Goal: Task Accomplishment & Management: Manage account settings

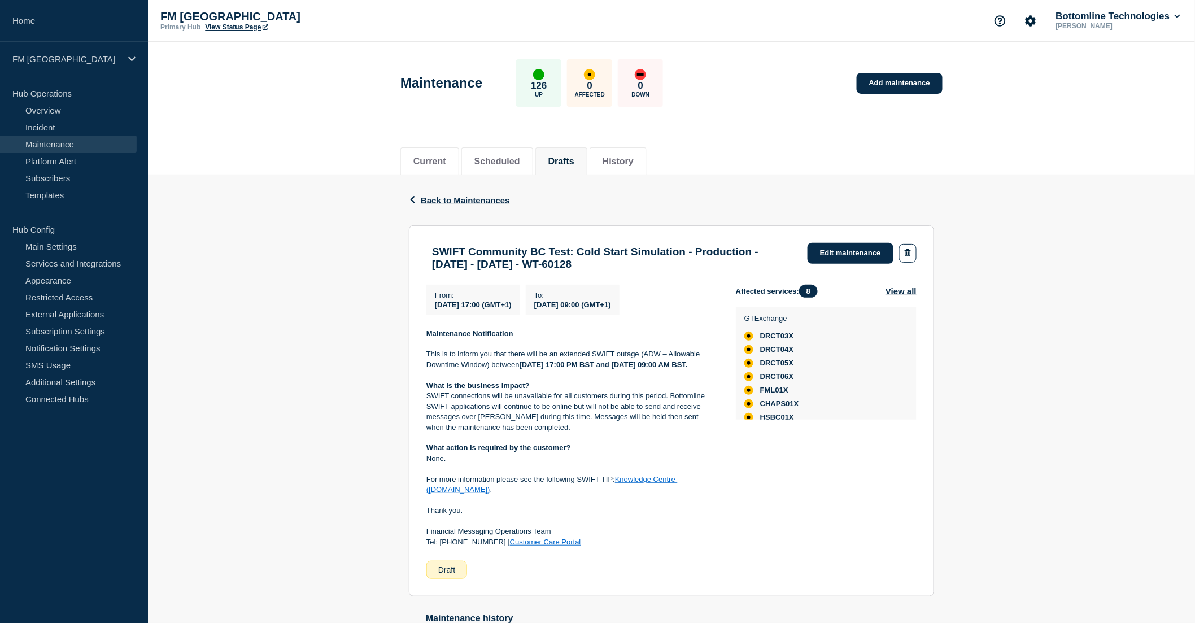
drag, startPoint x: 465, startPoint y: 307, endPoint x: 672, endPoint y: 305, distance: 207.8
click at [672, 305] on div "From : 2025-10-18 17:00 (GMT+1) To : 2025-10-19 09:00 (GMT+1)" at bounding box center [580, 300] width 309 height 30
click at [394, 169] on link "Edit maintenance" at bounding box center [850, 253] width 86 height 21
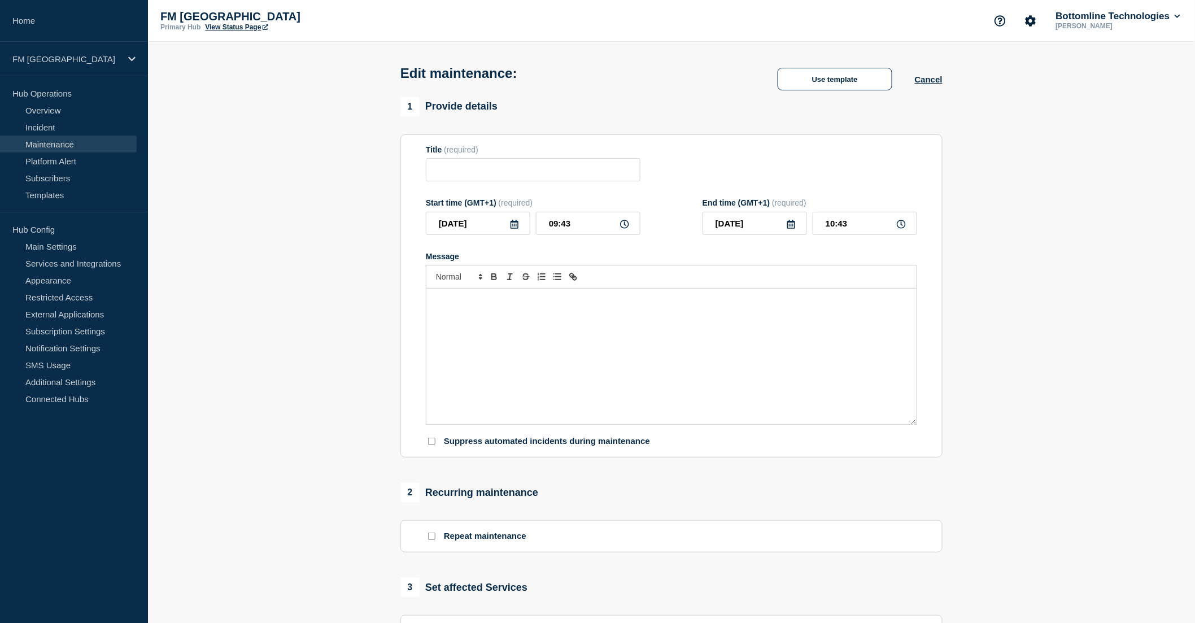
type input "SWIFT Community BC Test: Cold Start Simulation - Production - [DATE] - [DATE] -…"
type input "[DATE]"
type input "17:00"
type input "[DATE]"
type input "09:00"
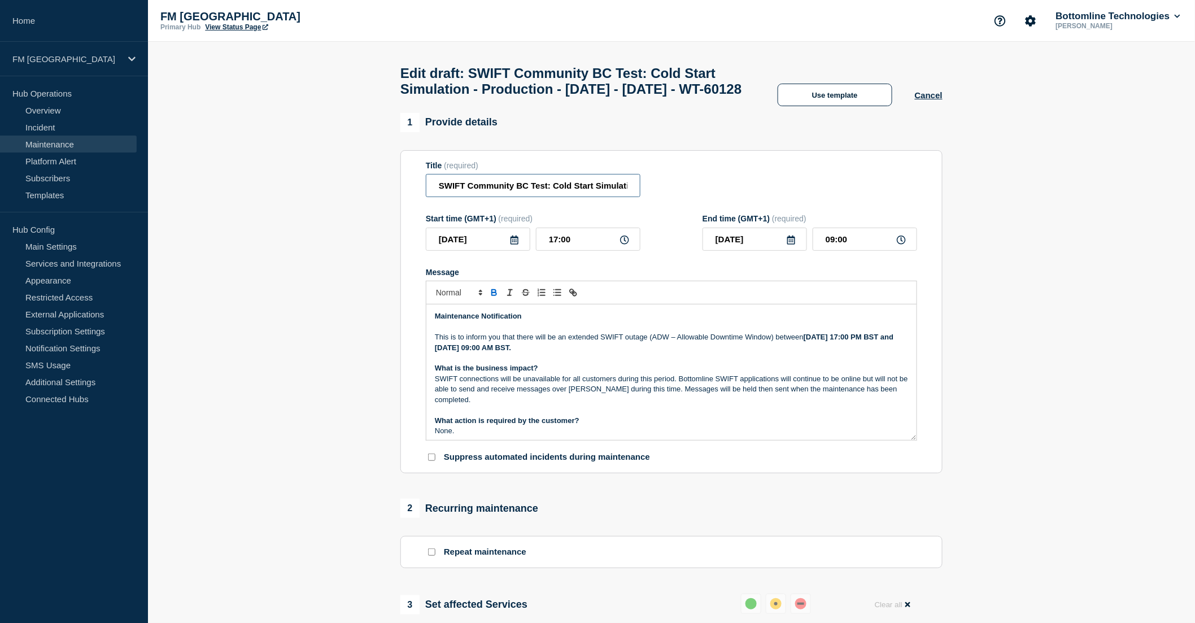
scroll to position [0, 209]
drag, startPoint x: 573, startPoint y: 206, endPoint x: 658, endPoint y: 212, distance: 85.5
click at [394, 169] on div "Title (required) SWIFT Community BC Test: Cold Start Simulation - Production - …" at bounding box center [671, 179] width 491 height 37
click at [394, 169] on input "SWIFT Community BC Test: Cold Start Simulation - Production - [DATE] - [DATE] -…" at bounding box center [533, 185] width 215 height 23
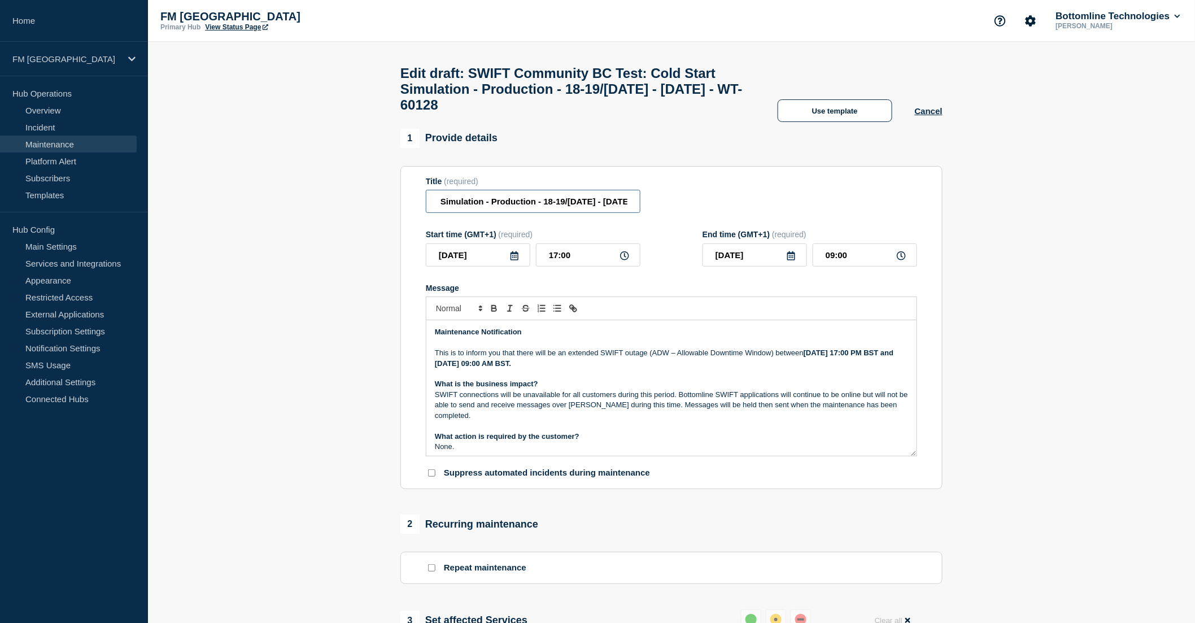
scroll to position [0, 221]
drag, startPoint x: 585, startPoint y: 215, endPoint x: 633, endPoint y: 212, distance: 48.6
click at [394, 169] on input "SWIFT Community BC Test: Cold Start Simulation - Production - 18-19/[DATE] - [D…" at bounding box center [533, 201] width 215 height 23
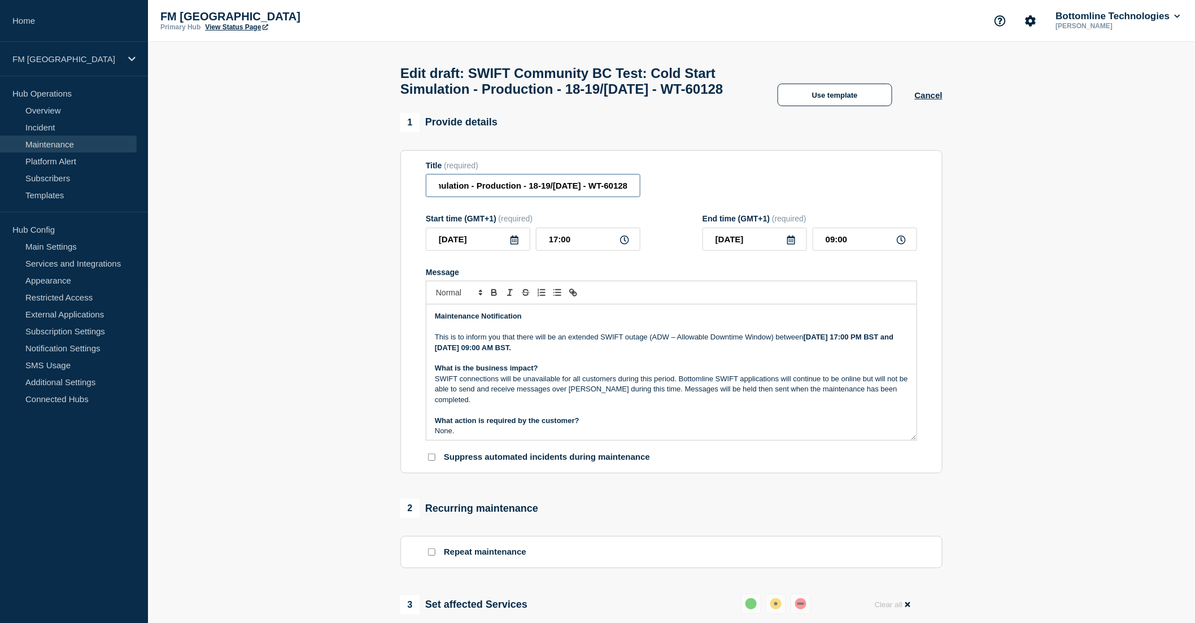
scroll to position [0, 167]
click at [394, 169] on input "SWIFT Community BC Test: Cold Start Simulation - Production - 18-[DATE] - WT-60…" at bounding box center [533, 185] width 215 height 23
drag, startPoint x: 504, startPoint y: 211, endPoint x: 438, endPoint y: 211, distance: 65.5
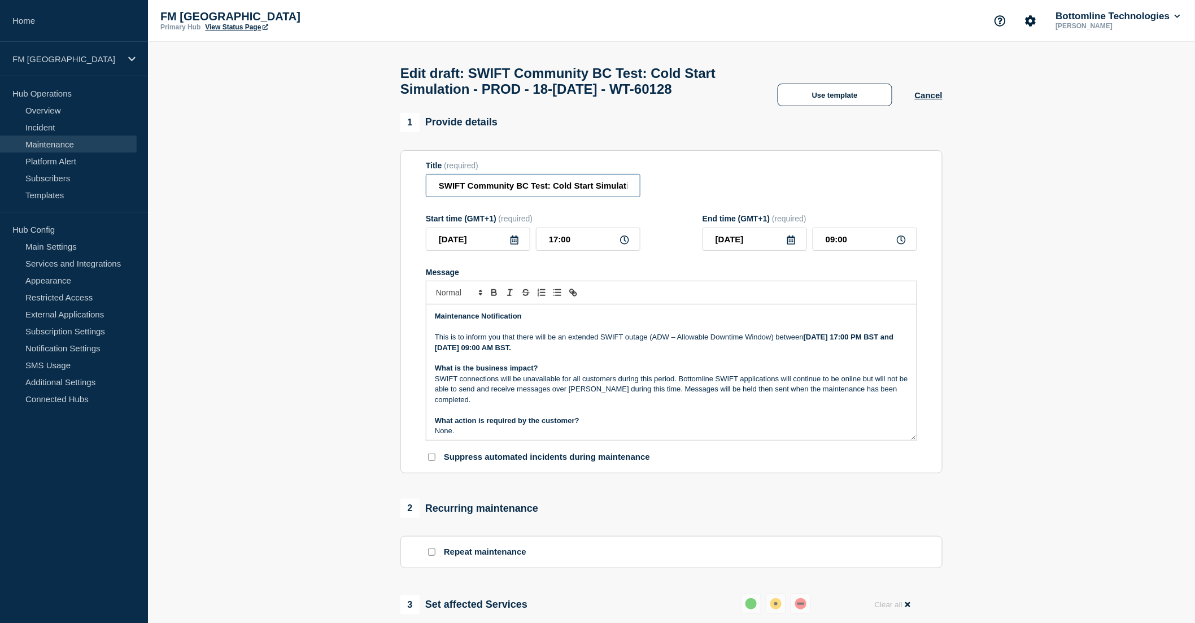
click at [394, 169] on input "SWIFT Community BC Test: Cold Start Simulation - PROD - 18-[DATE] - WT-60128" at bounding box center [533, 185] width 215 height 23
type input "SWIFT Community BC Test: Cold Start Simulation - PROD - 18-[DATE] - WT-60128"
click at [394, 169] on p "This is to inform you that there will be an extended SWIFT outage (ADW – Allowa…" at bounding box center [671, 342] width 473 height 21
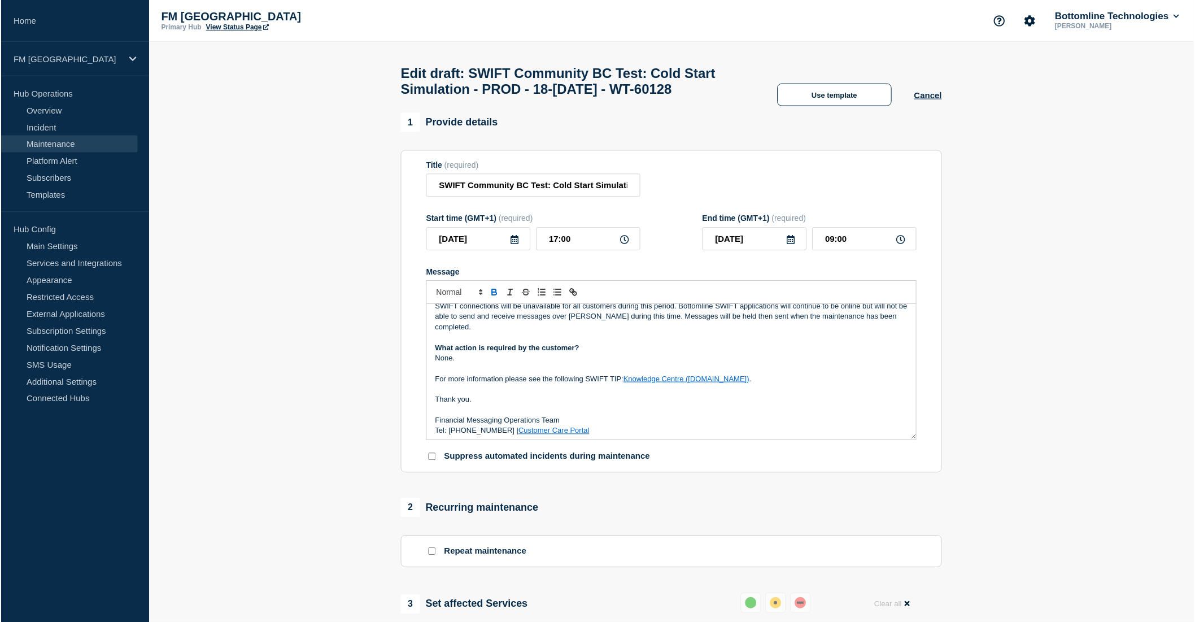
scroll to position [76, 0]
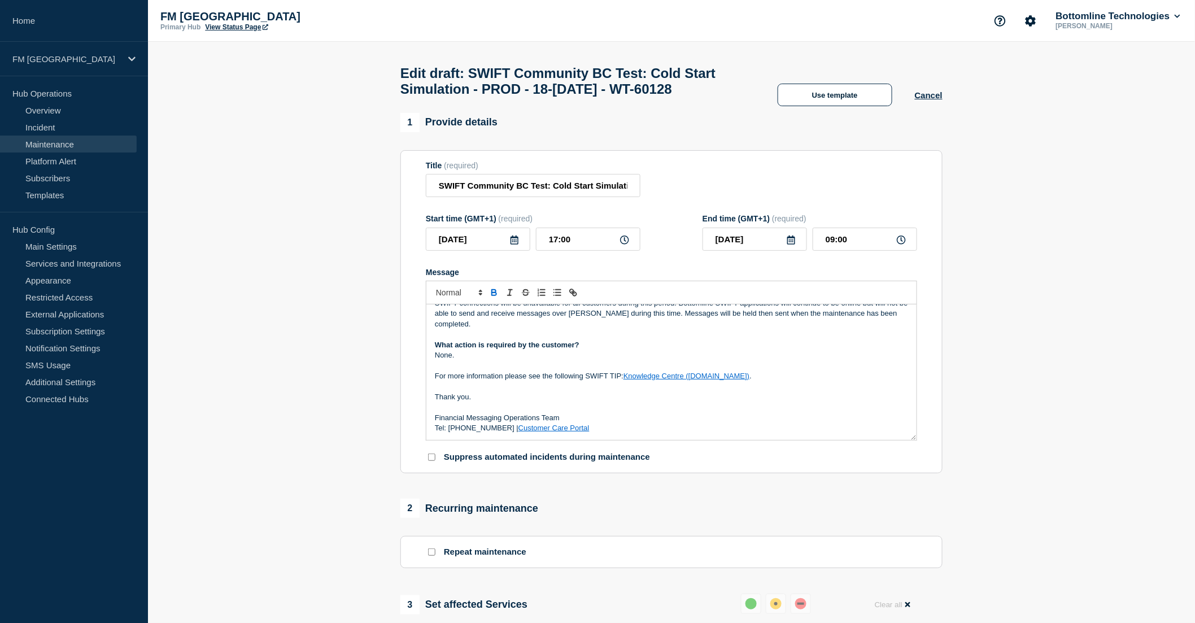
click at [394, 169] on p "For more information please see the following SWIFT TIP: Knowledge Centre ([DOM…" at bounding box center [671, 376] width 473 height 10
click at [64, 145] on link "Maintenance" at bounding box center [68, 144] width 137 height 17
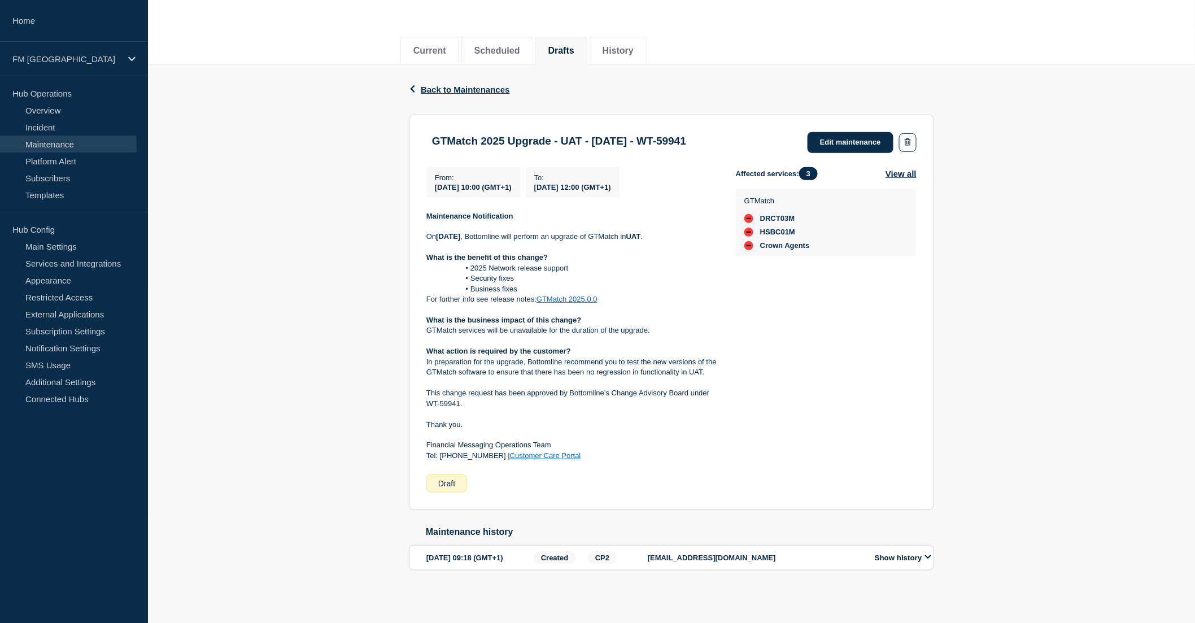
scroll to position [123, 0]
click at [915, 321] on div "Affected services: 3 View all GTMatch DRCT03M HSBC01M Crown Agents" at bounding box center [826, 330] width 181 height 326
click at [840, 132] on link "Edit maintenance" at bounding box center [850, 142] width 86 height 21
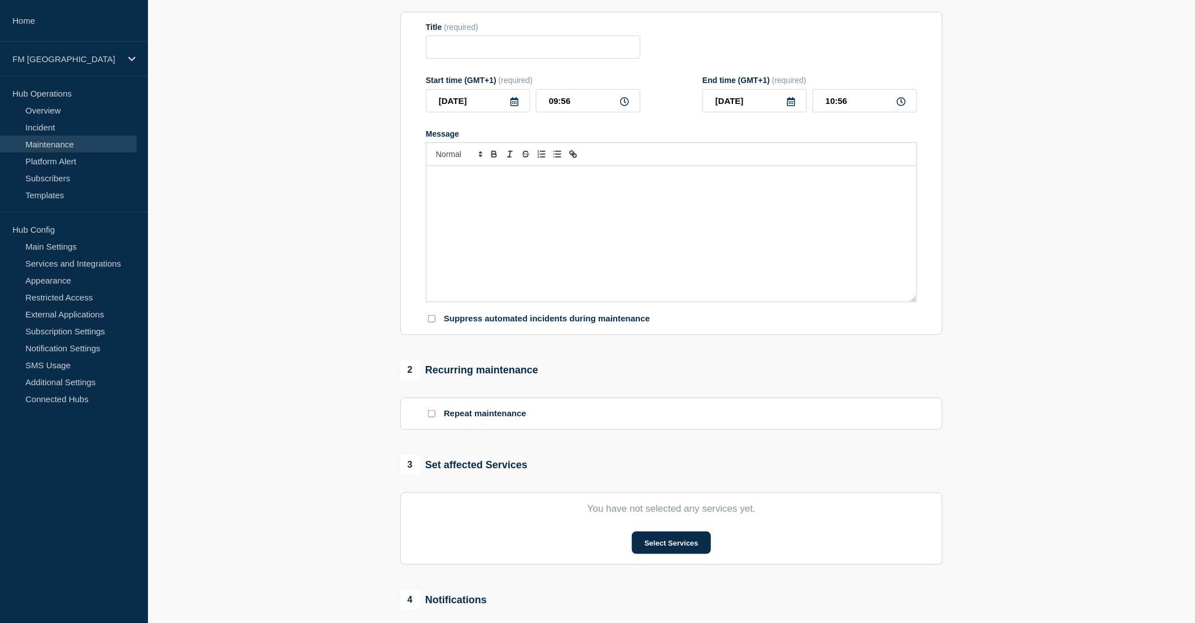
type input "GTMatch 2025 Upgrade - UAT - 07/OCT/2025 - WT-59941"
type input "10:00"
type input "12:00"
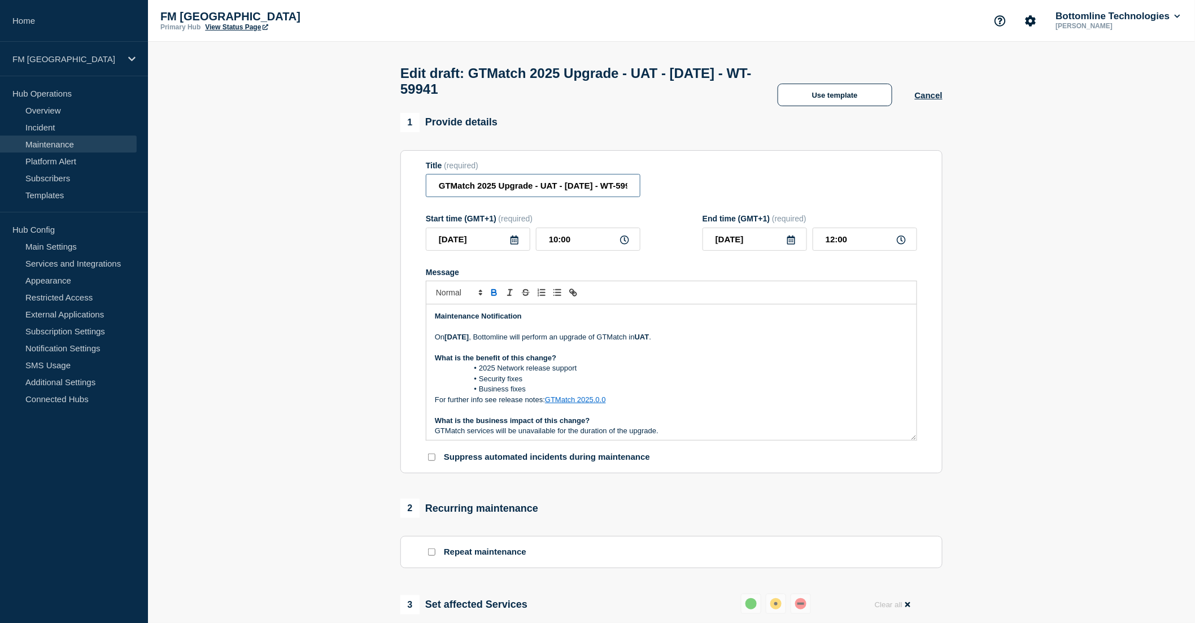
click at [574, 190] on input "GTMatch 2025 Upgrade - UAT - 07/OCT/2025 - WT-59941" at bounding box center [533, 185] width 215 height 23
type input "GTMatch 2025 Upgrade - UAT - 08/OCT/2025 - WT-59941"
click at [486, 246] on input "[DATE]" at bounding box center [478, 239] width 104 height 23
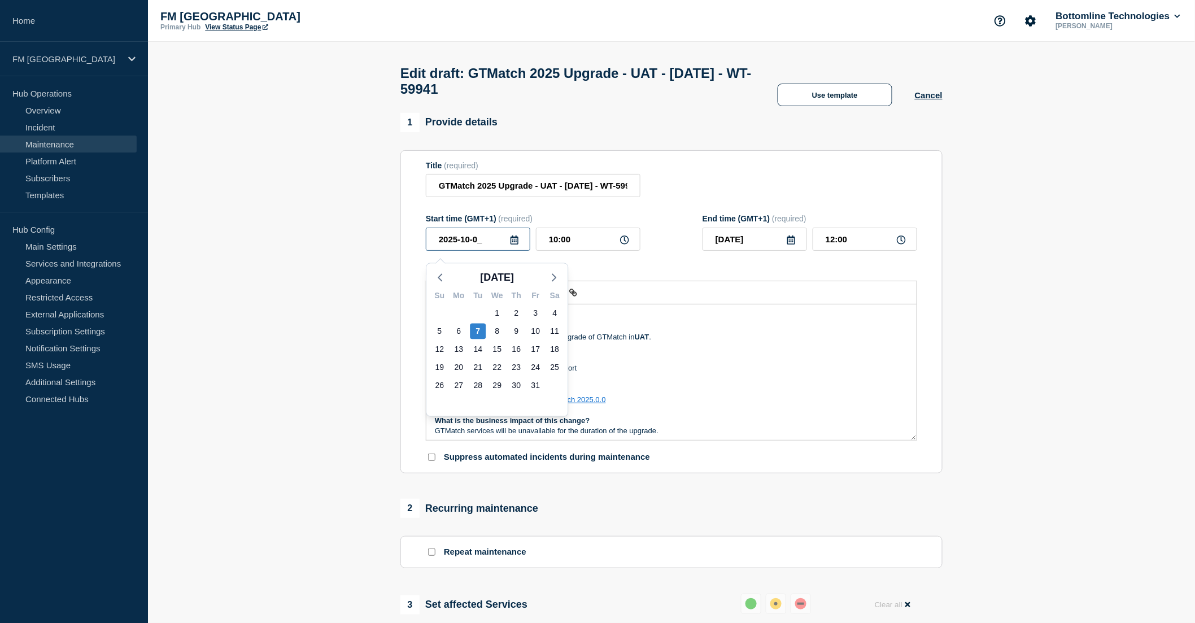
type input "2025-10-08"
click at [741, 371] on li "2025 Network release support" at bounding box center [677, 368] width 462 height 10
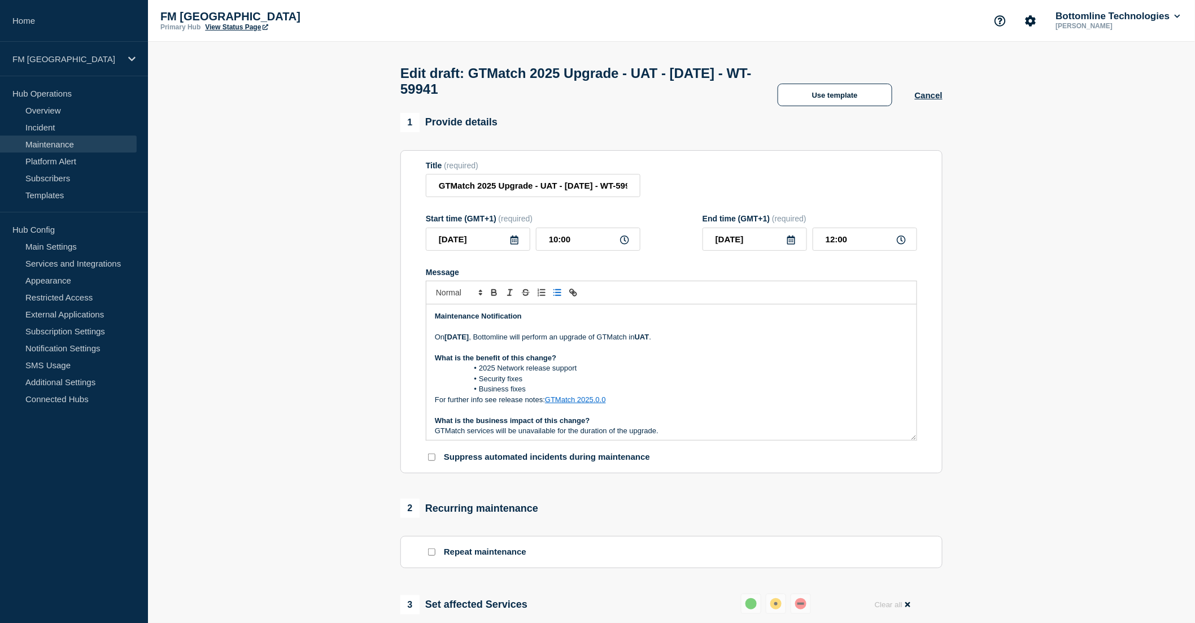
drag, startPoint x: 451, startPoint y: 342, endPoint x: 461, endPoint y: 362, distance: 22.2
click at [451, 341] on strong "7th of October" at bounding box center [456, 337] width 24 height 8
drag, startPoint x: 448, startPoint y: 342, endPoint x: 453, endPoint y: 343, distance: 5.9
click at [453, 342] on p "On 8 th of October , Bottomline will perform an upgrade of GTMatch in UAT ." at bounding box center [671, 337] width 473 height 10
click at [492, 295] on icon "Toggle bold text" at bounding box center [494, 293] width 5 height 3
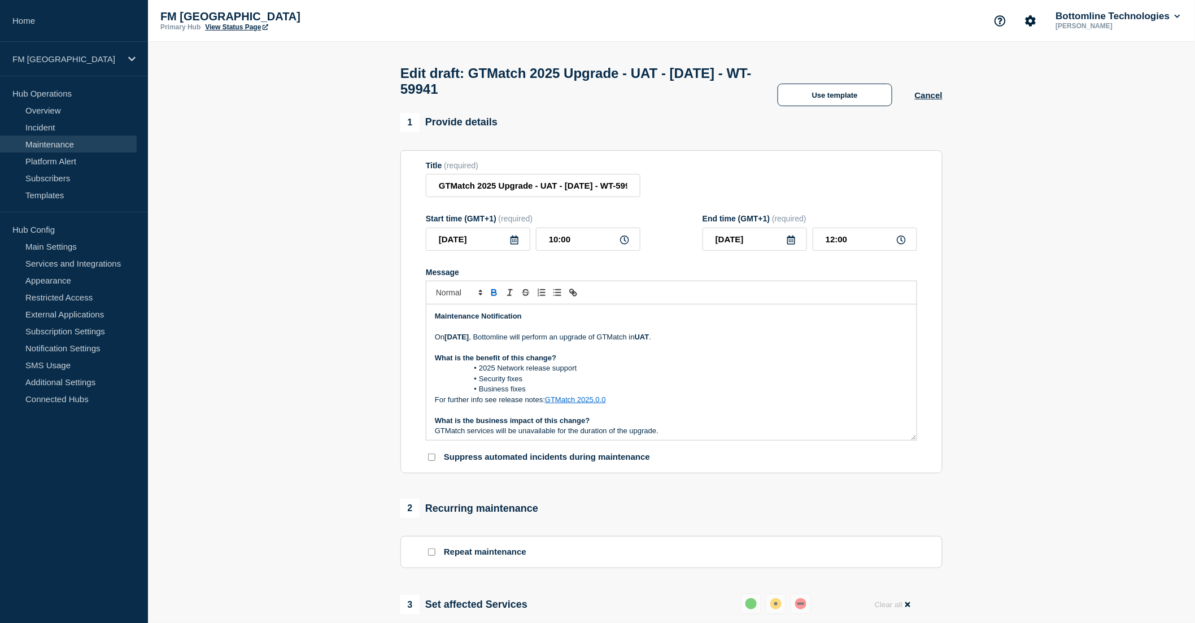
click at [484, 363] on p "What is the benefit of this change?" at bounding box center [671, 358] width 473 height 10
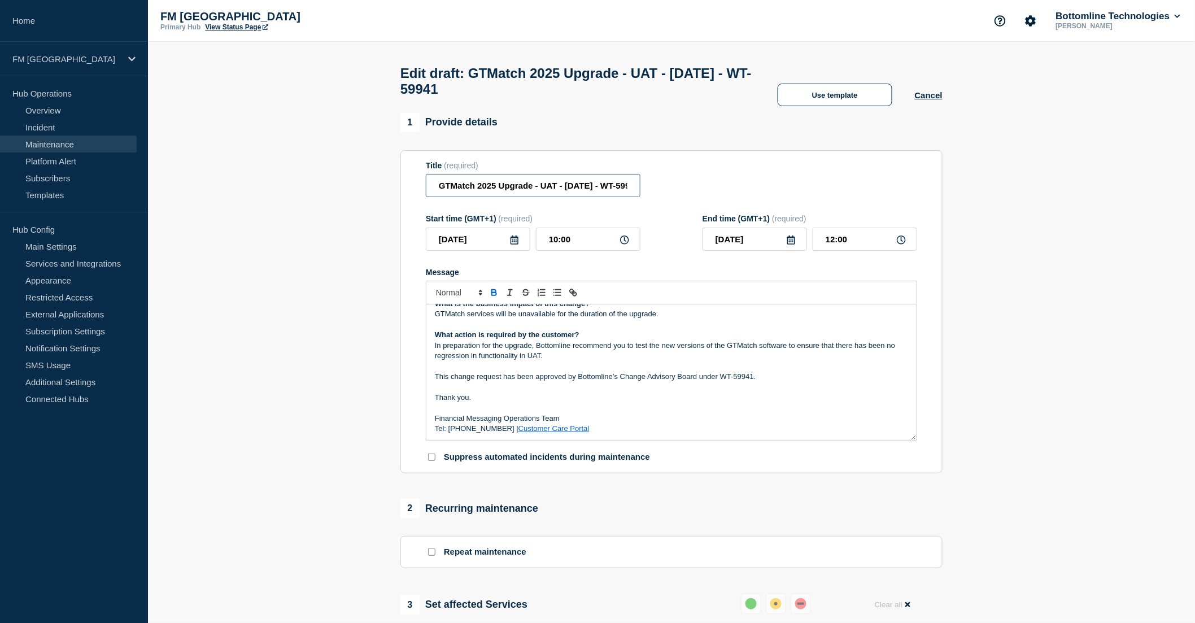
drag, startPoint x: 567, startPoint y: 189, endPoint x: 576, endPoint y: 189, distance: 9.1
click at [576, 189] on input "GTMatch 2025 Upgrade - UAT - 08/OCT/2025 - WT-59941" at bounding box center [533, 185] width 215 height 23
drag, startPoint x: 460, startPoint y: 242, endPoint x: 486, endPoint y: 244, distance: 26.1
click at [486, 244] on input "2025-10-08" at bounding box center [478, 239] width 104 height 23
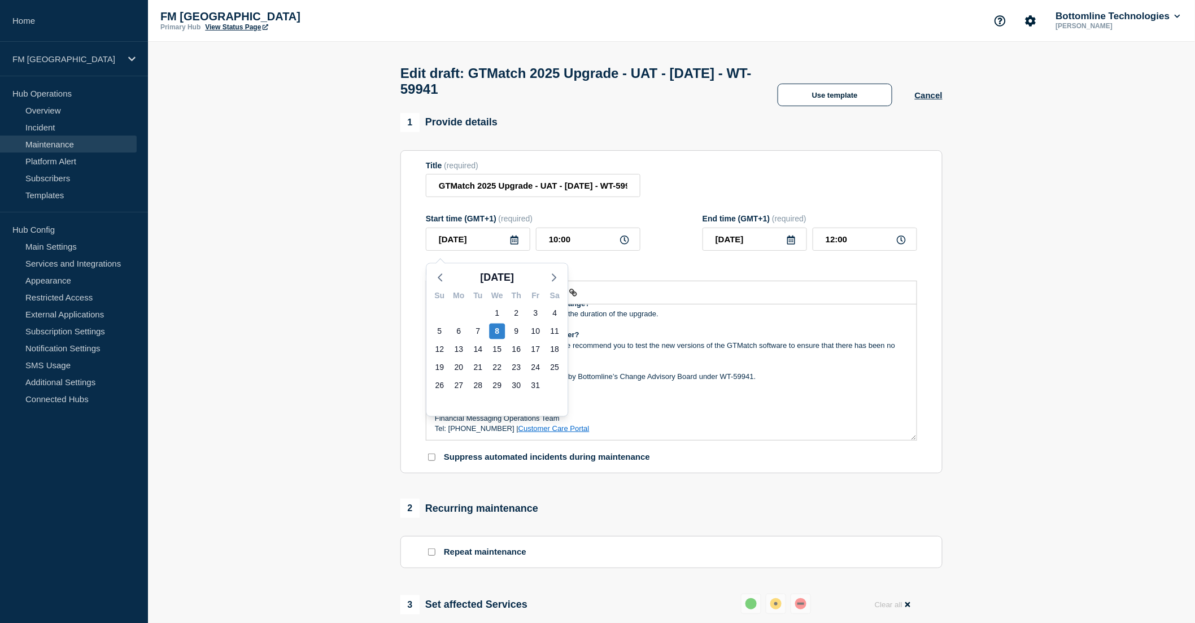
click at [754, 339] on p "What action is required by the customer?" at bounding box center [671, 335] width 473 height 10
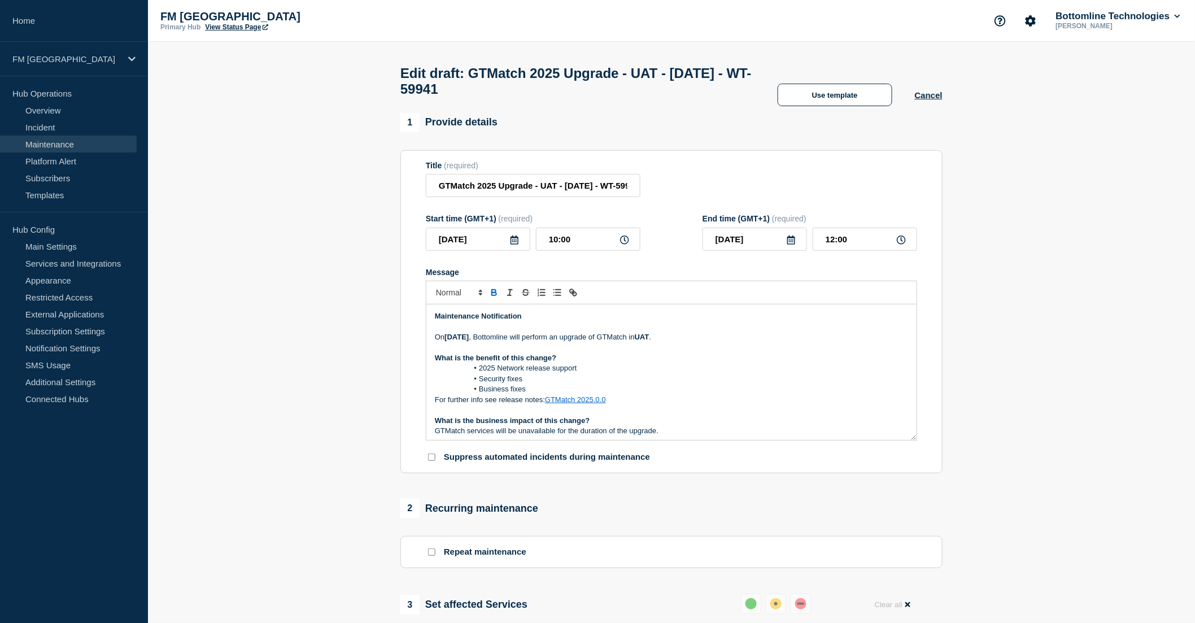
drag, startPoint x: 446, startPoint y: 340, endPoint x: 495, endPoint y: 340, distance: 48.6
click at [495, 340] on p "On 8th of October , Bottomline will perform an upgrade of GTMatch in UAT ." at bounding box center [671, 337] width 473 height 10
click at [589, 363] on p "What is the benefit of this change?" at bounding box center [671, 358] width 473 height 10
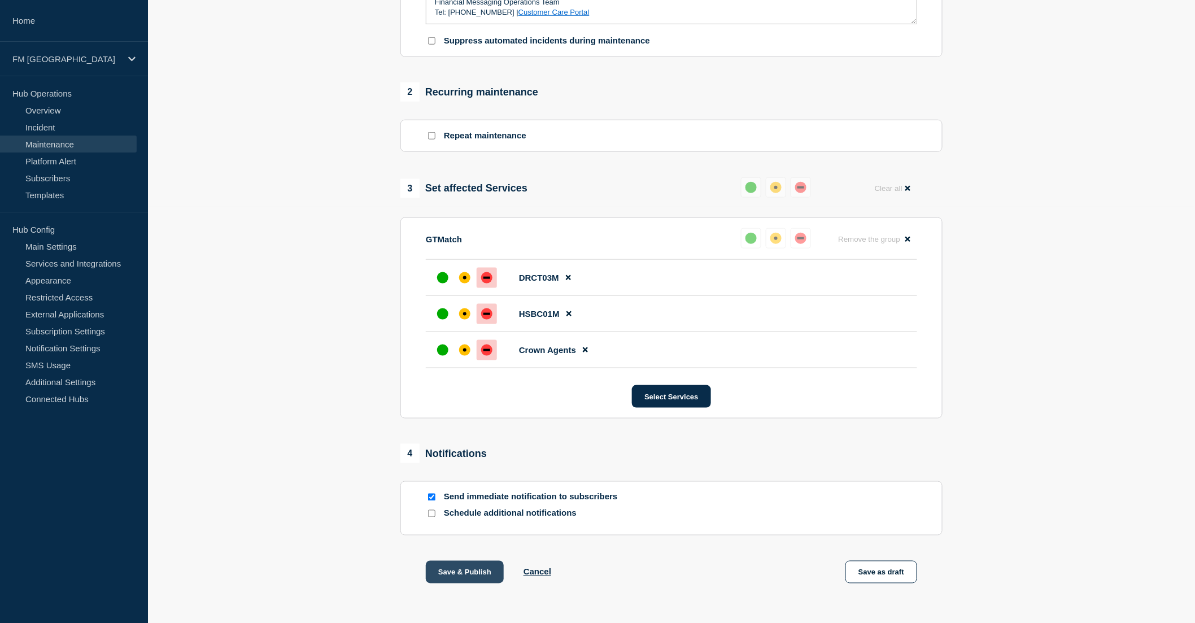
scroll to position [459, 0]
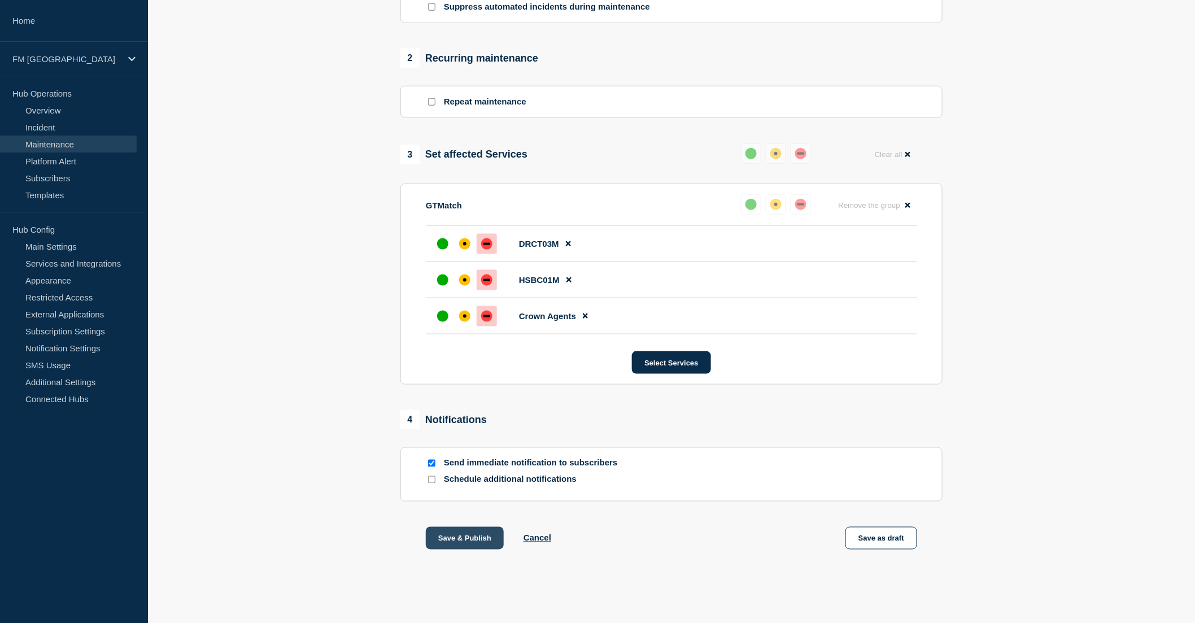
click at [466, 539] on button "Save & Publish" at bounding box center [465, 538] width 78 height 23
